Goal: Transaction & Acquisition: Obtain resource

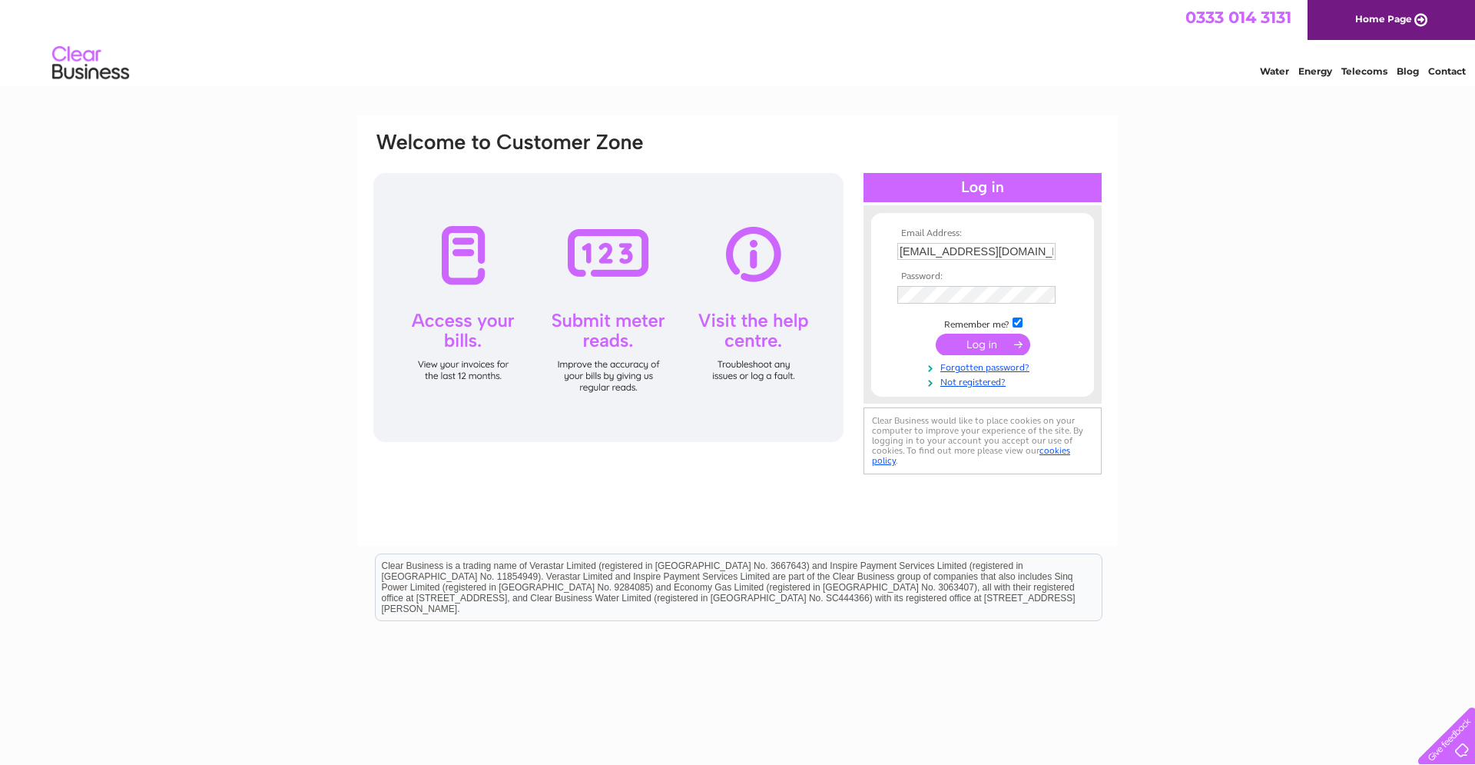
click at [985, 347] on input "submit" at bounding box center [983, 344] width 95 height 22
click at [936, 335] on input "submit" at bounding box center [983, 346] width 95 height 22
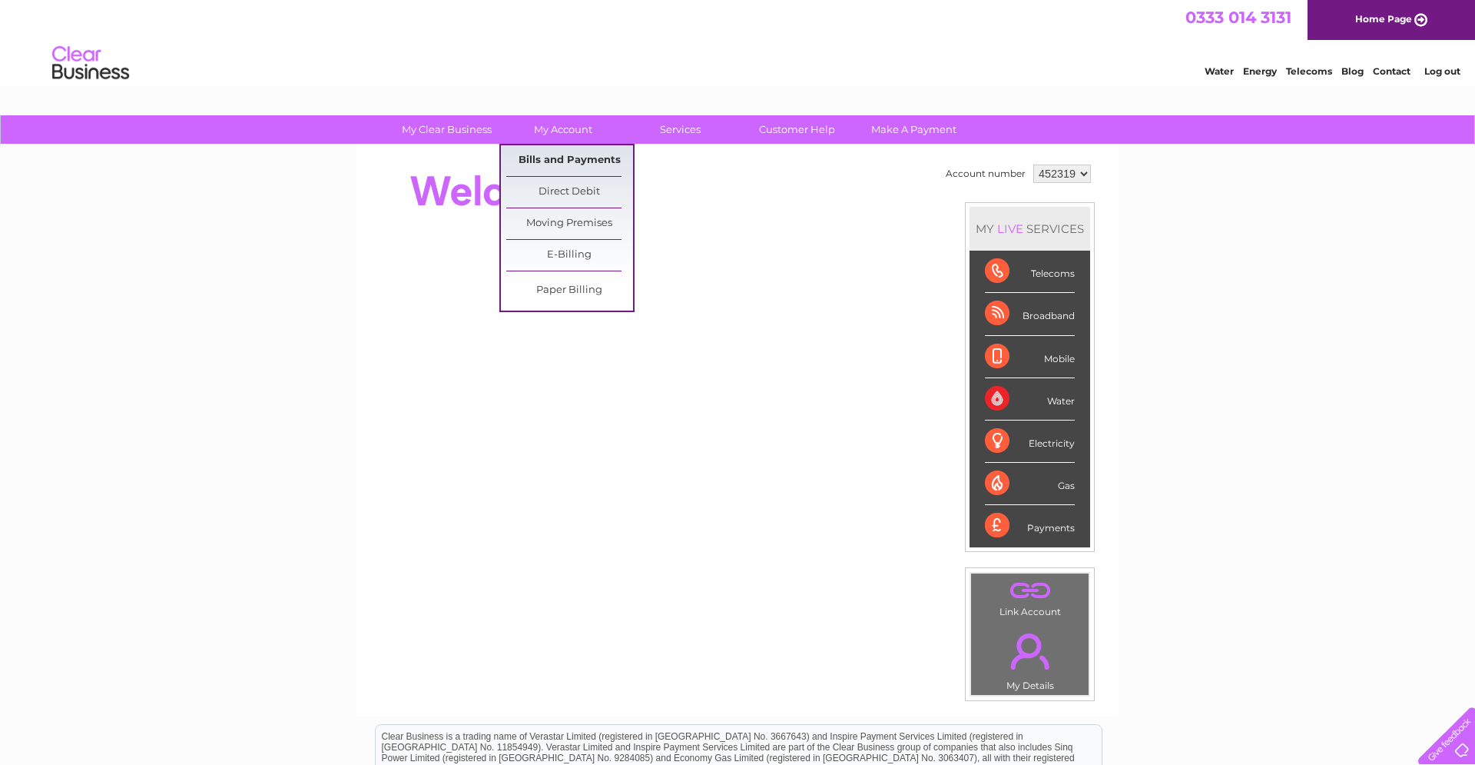
click at [555, 161] on link "Bills and Payments" at bounding box center [569, 160] width 127 height 31
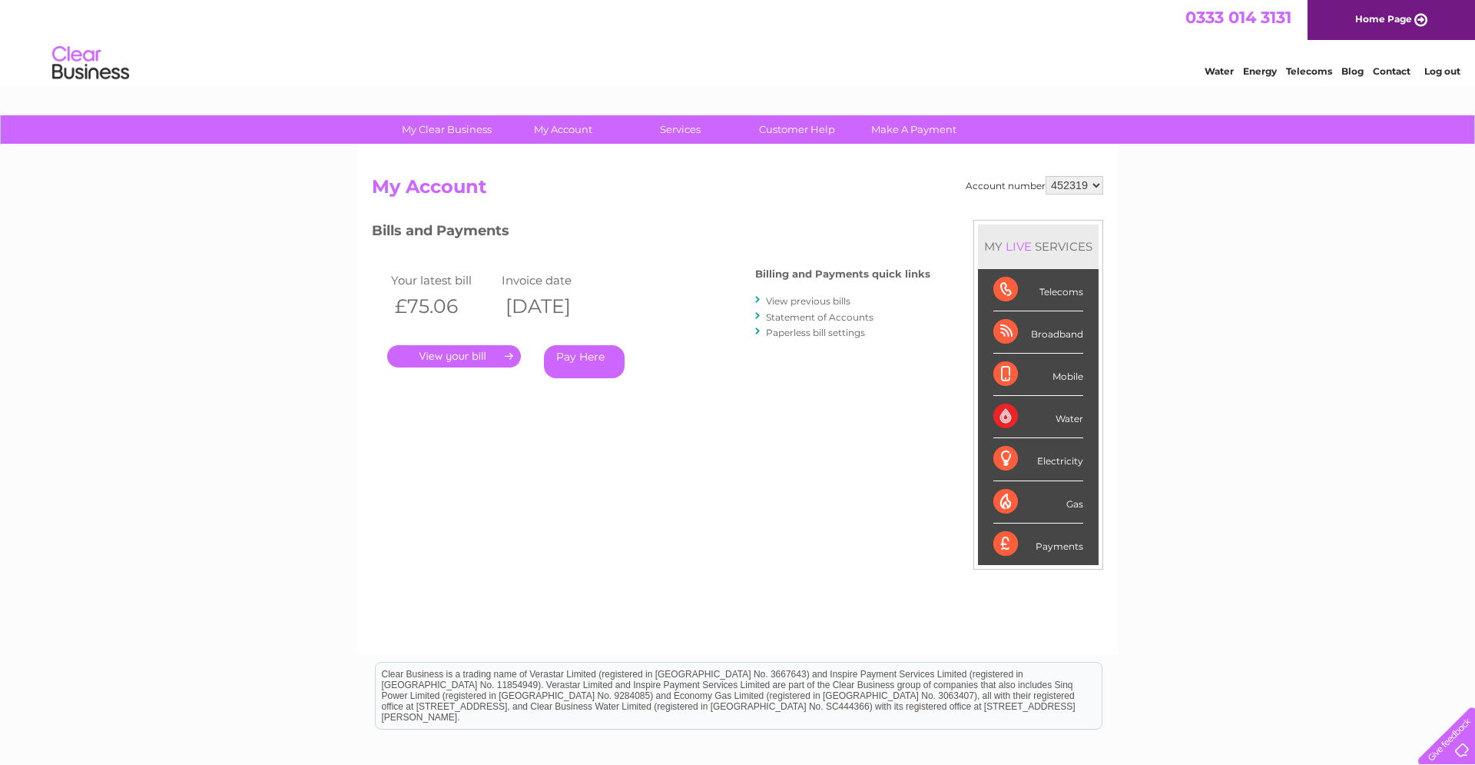
click at [467, 358] on link "." at bounding box center [454, 356] width 134 height 22
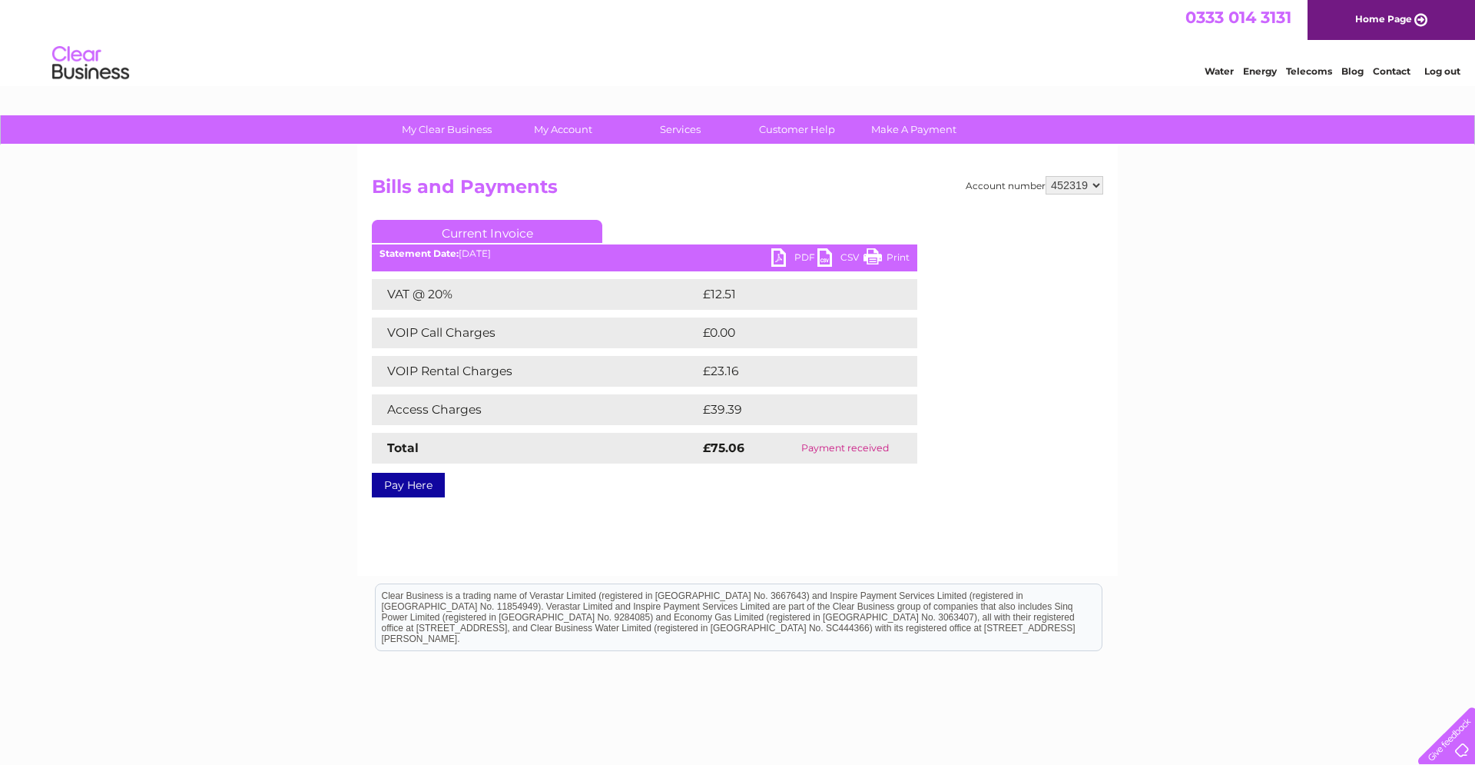
click at [794, 248] on ul "Current Invoice" at bounding box center [645, 234] width 546 height 28
click at [795, 258] on link "PDF" at bounding box center [794, 259] width 46 height 22
